Goal: Information Seeking & Learning: Check status

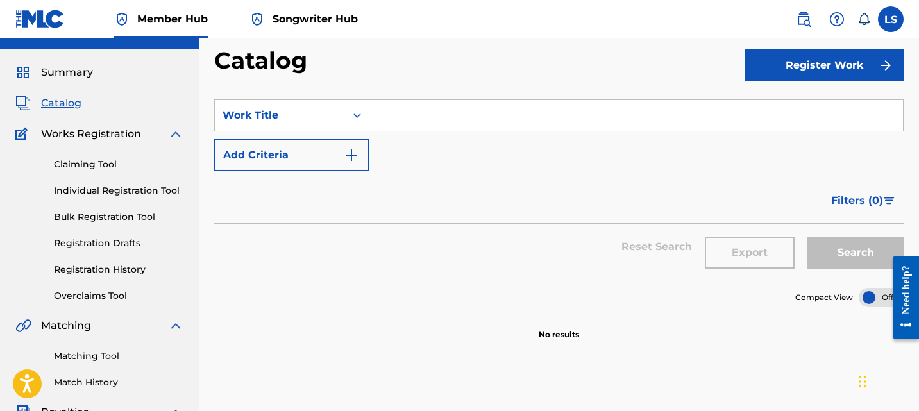
scroll to position [49, 0]
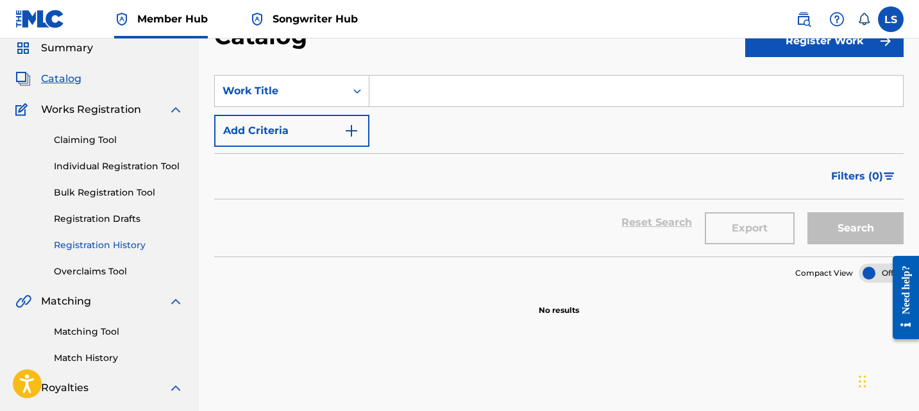
click at [60, 241] on link "Registration History" at bounding box center [119, 245] width 130 height 13
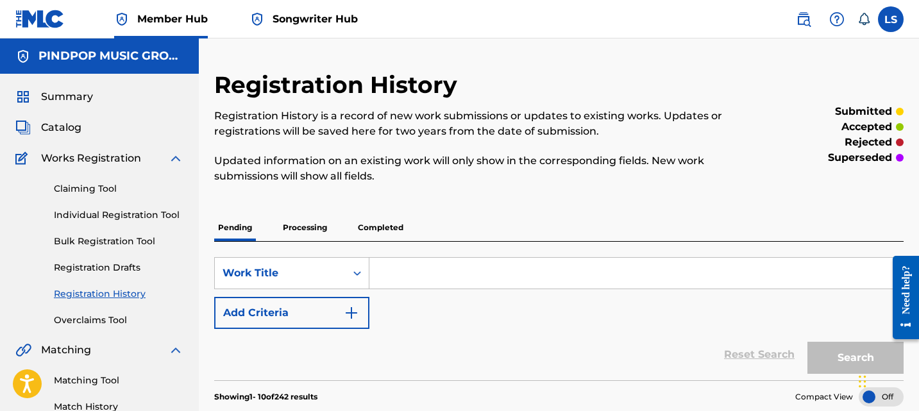
click at [320, 246] on div "SearchWithCriteria1fe29d13-e948-45c1-b9a9-c793216272e1 Work Title Add Criteria …" at bounding box center [559, 311] width 690 height 139
click at [316, 242] on div "SearchWithCriteria1fe29d13-e948-45c1-b9a9-c793216272e1 Work Title Add Criteria …" at bounding box center [559, 311] width 690 height 139
click at [312, 241] on p "Processing" at bounding box center [305, 227] width 52 height 27
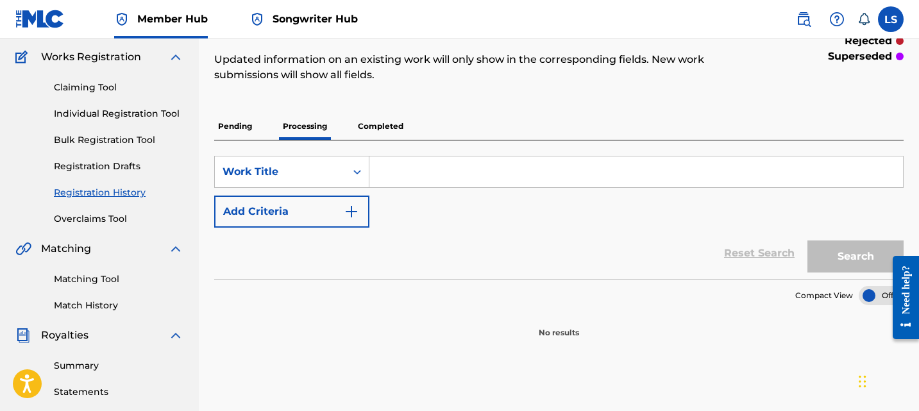
scroll to position [96, 0]
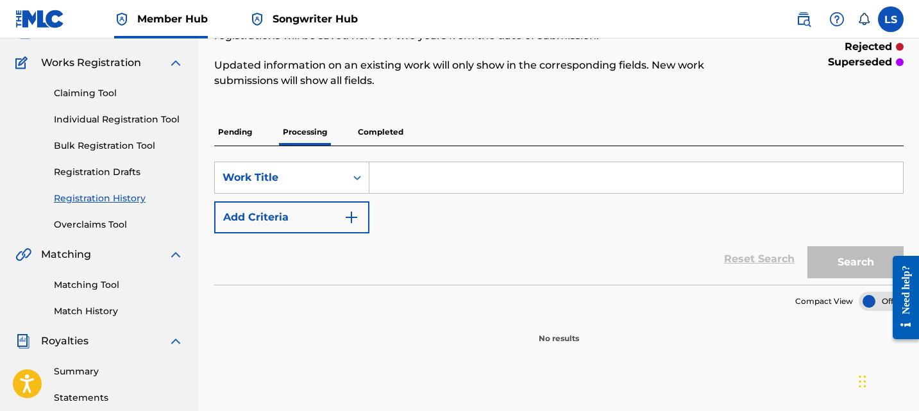
click at [368, 128] on p "Completed" at bounding box center [380, 132] width 53 height 27
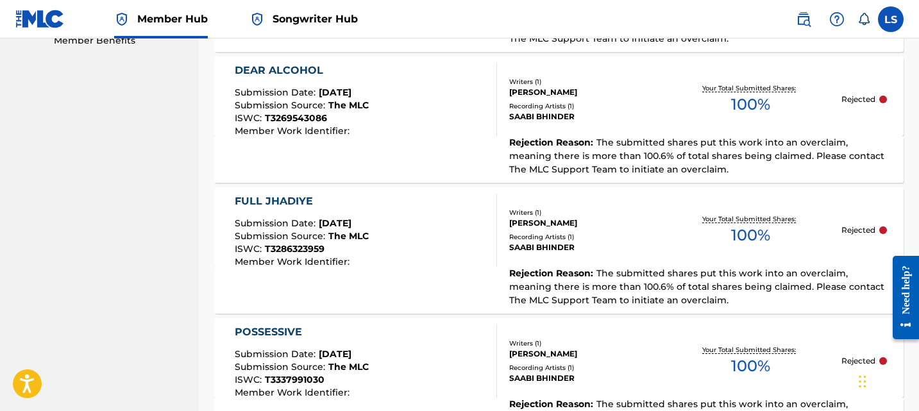
scroll to position [761, 0]
